Goal: Navigation & Orientation: Find specific page/section

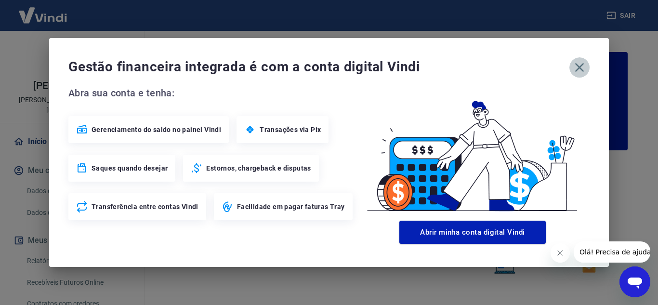
click at [581, 71] on icon "button" at bounding box center [579, 67] width 15 height 15
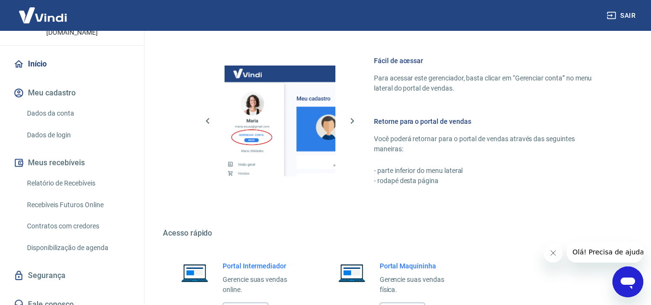
scroll to position [585, 0]
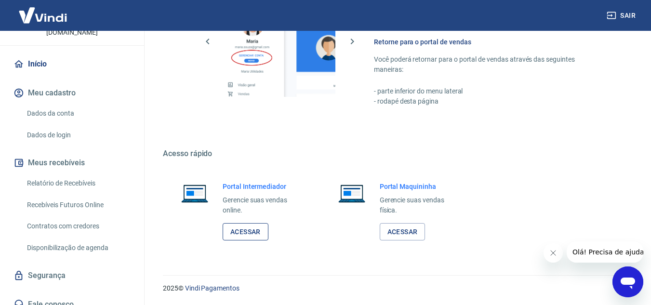
click at [237, 230] on link "Acessar" at bounding box center [246, 232] width 46 height 18
